Goal: Information Seeking & Learning: Learn about a topic

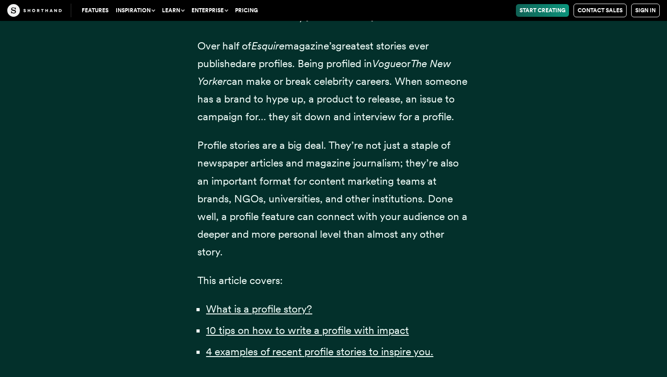
scroll to position [321, 0]
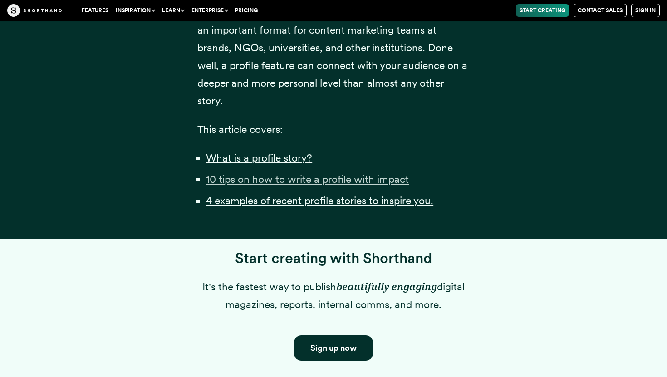
click at [288, 186] on u "10 tips on how to write a profile with impact" at bounding box center [307, 179] width 203 height 13
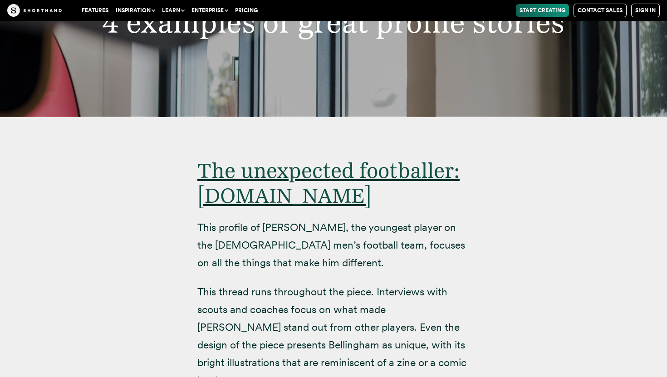
scroll to position [5560, 0]
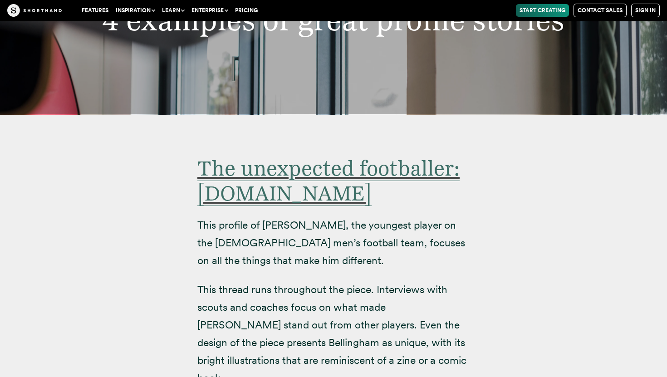
click at [272, 156] on span "The unexpected footballer: [DOMAIN_NAME]" at bounding box center [328, 181] width 262 height 50
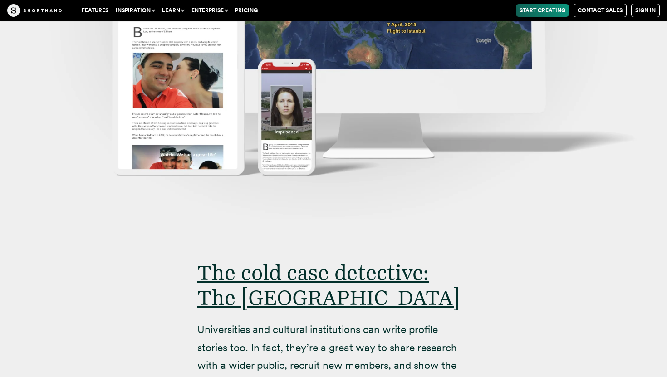
scroll to position [7679, 0]
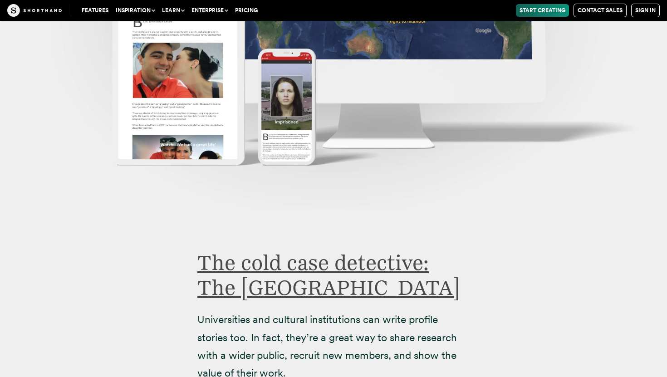
click at [338, 250] on link "The cold case detective: The [GEOGRAPHIC_DATA]" at bounding box center [328, 275] width 263 height 50
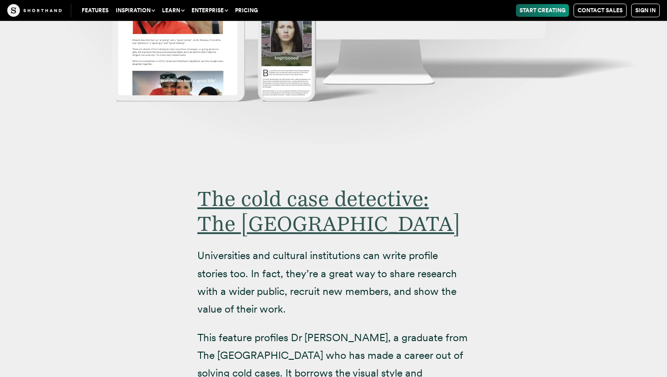
scroll to position [7744, 0]
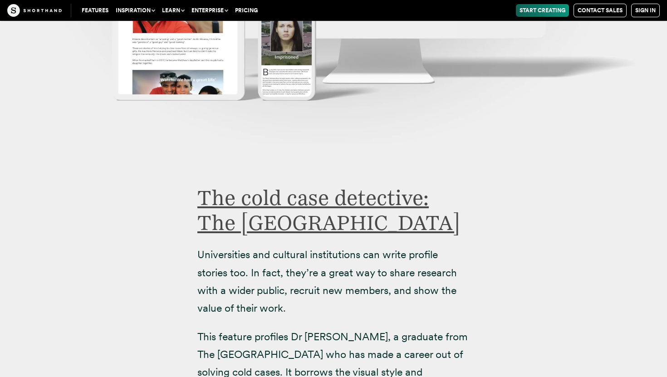
click at [303, 185] on link "The cold case detective: The [GEOGRAPHIC_DATA]" at bounding box center [328, 210] width 263 height 50
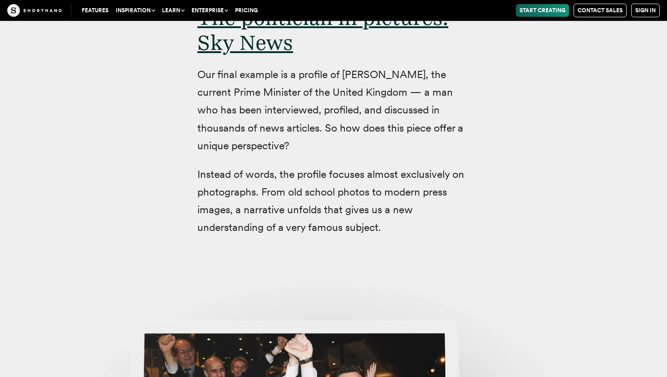
scroll to position [9209, 0]
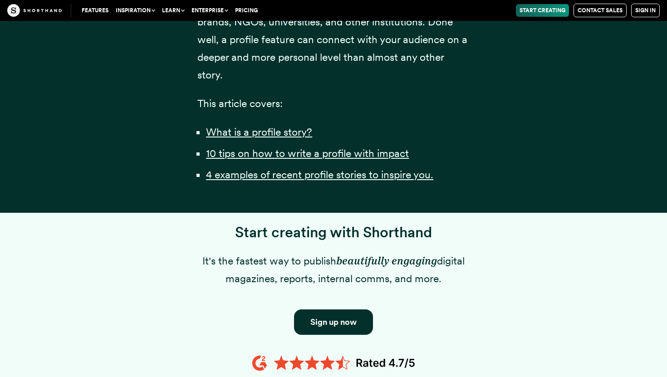
scroll to position [497, 0]
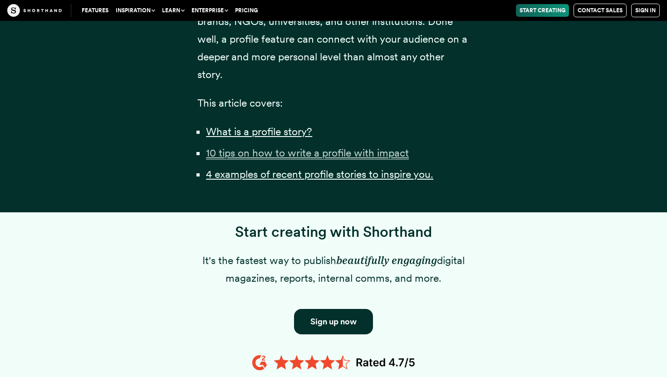
click at [221, 159] on u "10 tips on how to write a profile with impact" at bounding box center [307, 153] width 203 height 13
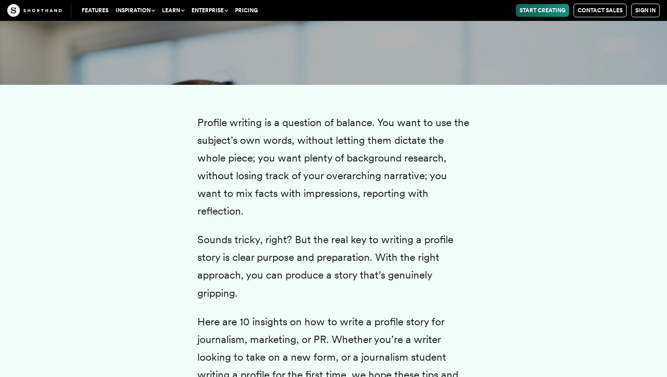
scroll to position [1729, 0]
